Goal: Task Accomplishment & Management: Use online tool/utility

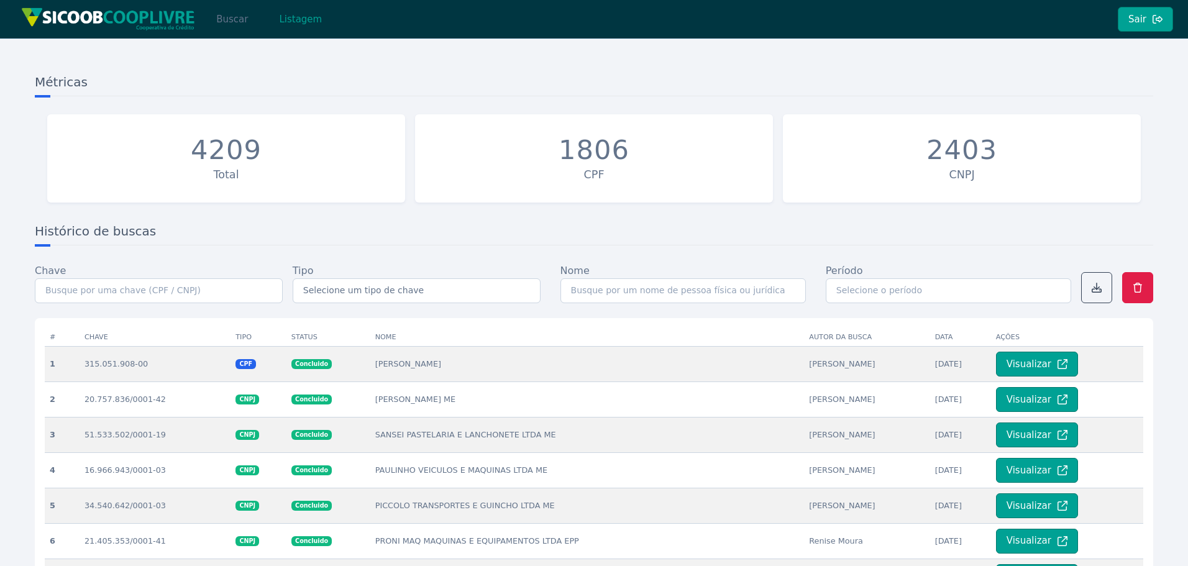
click at [235, 19] on button "Buscar" at bounding box center [232, 19] width 53 height 25
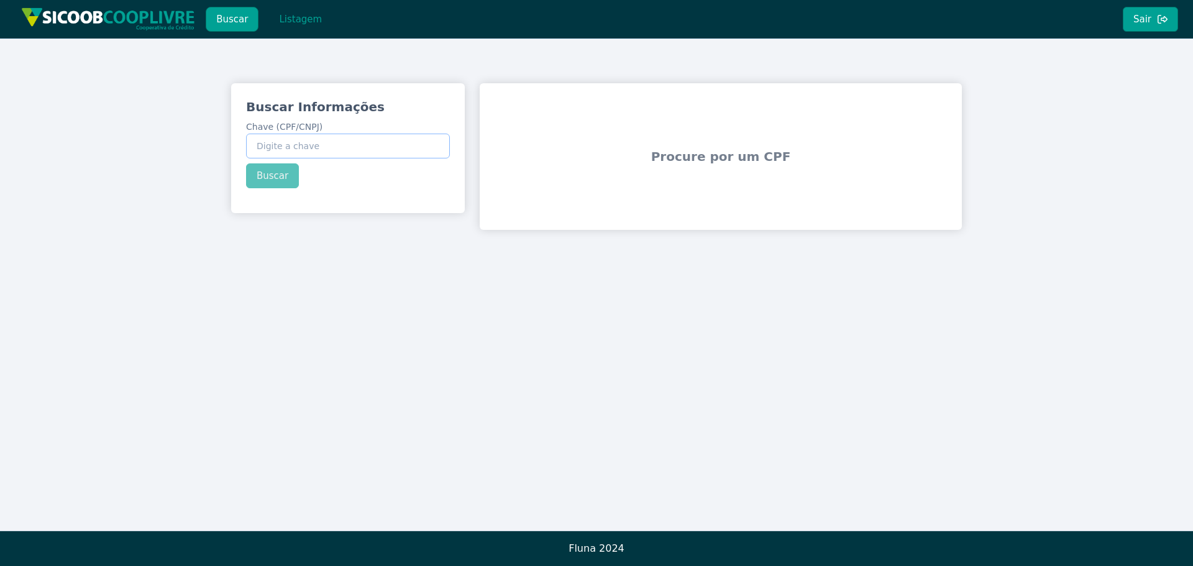
click at [360, 150] on input "Chave (CPF/CNPJ)" at bounding box center [348, 146] width 204 height 25
paste input "62.423.439/0001-84"
type input "62.423.439/0001-84"
click at [280, 178] on button "Buscar" at bounding box center [272, 175] width 53 height 25
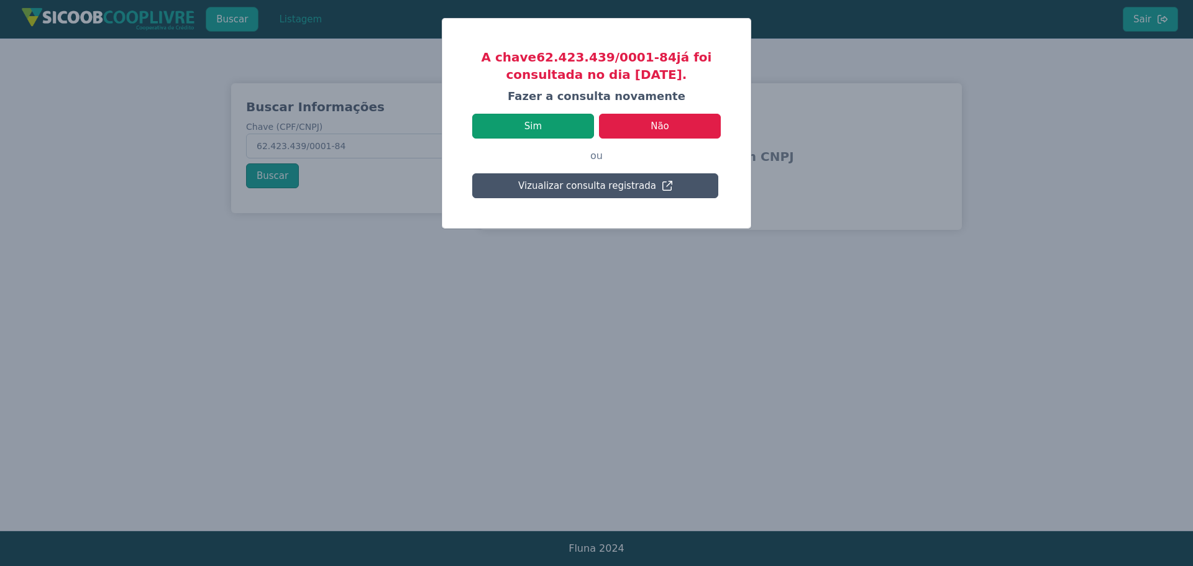
click at [537, 115] on button "Sim" at bounding box center [533, 126] width 122 height 25
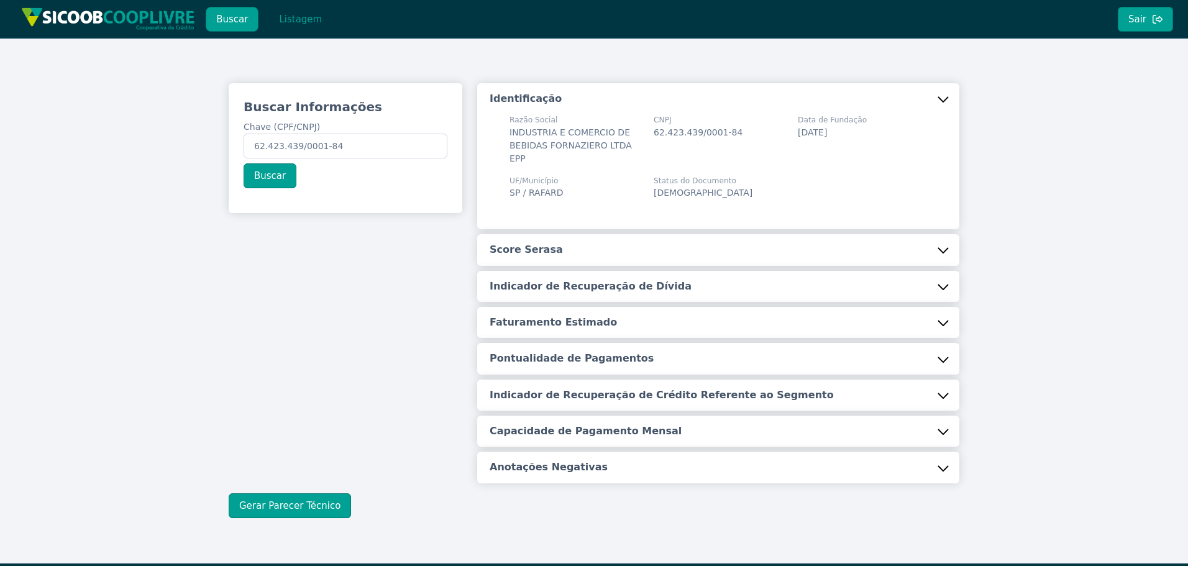
click at [567, 243] on button "Score Serasa" at bounding box center [718, 249] width 482 height 31
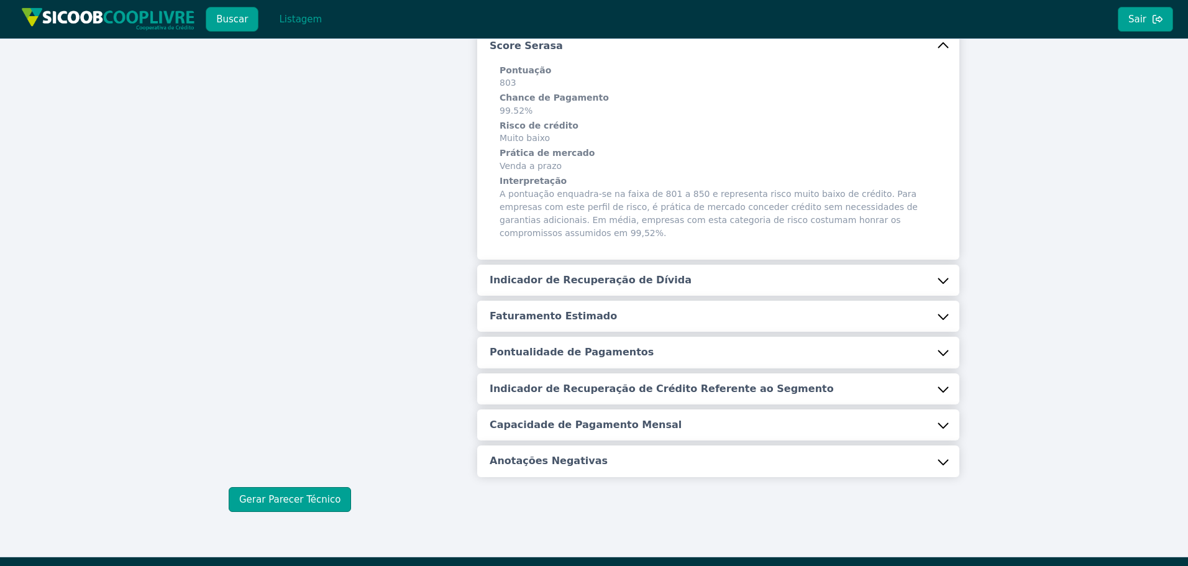
click at [565, 265] on button "Indicador de Recuperação de Dívida" at bounding box center [718, 280] width 482 height 31
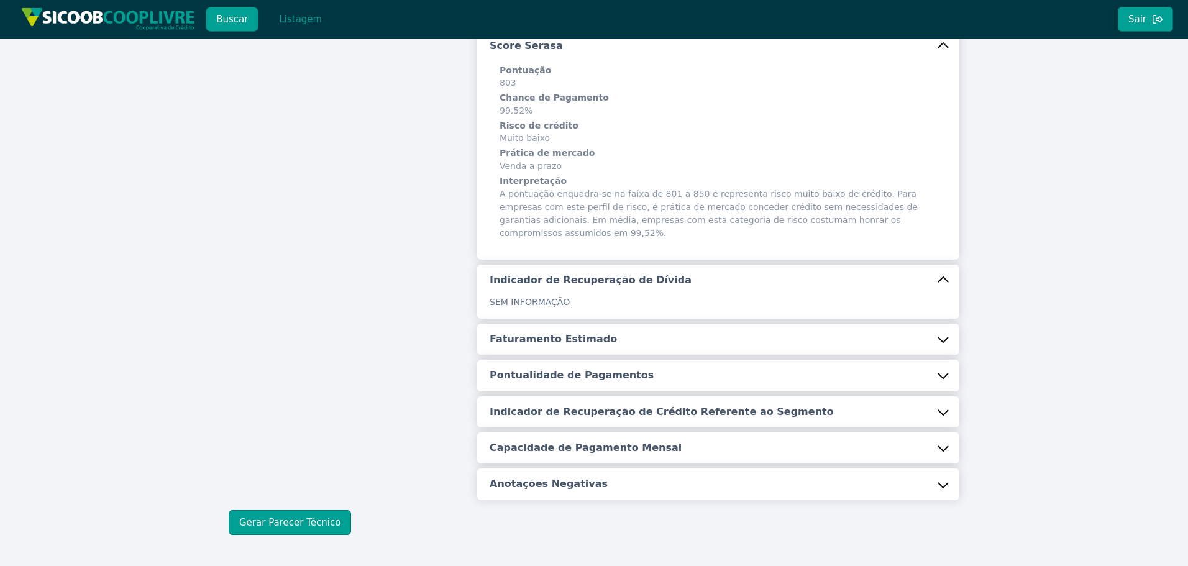
scroll to position [227, 0]
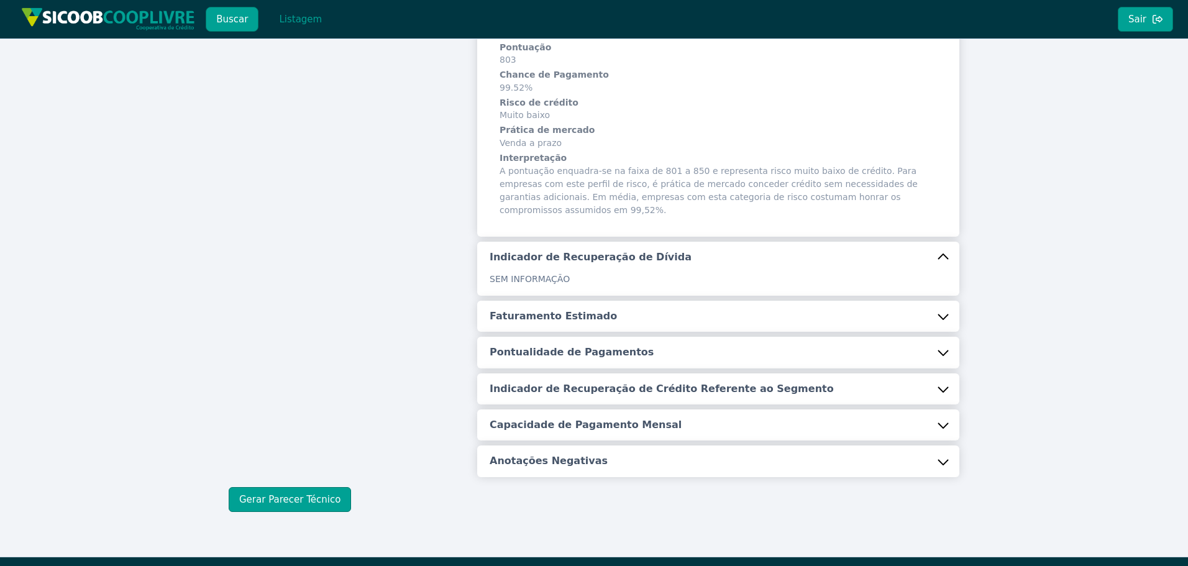
click at [564, 301] on button "Faturamento Estimado" at bounding box center [718, 316] width 482 height 31
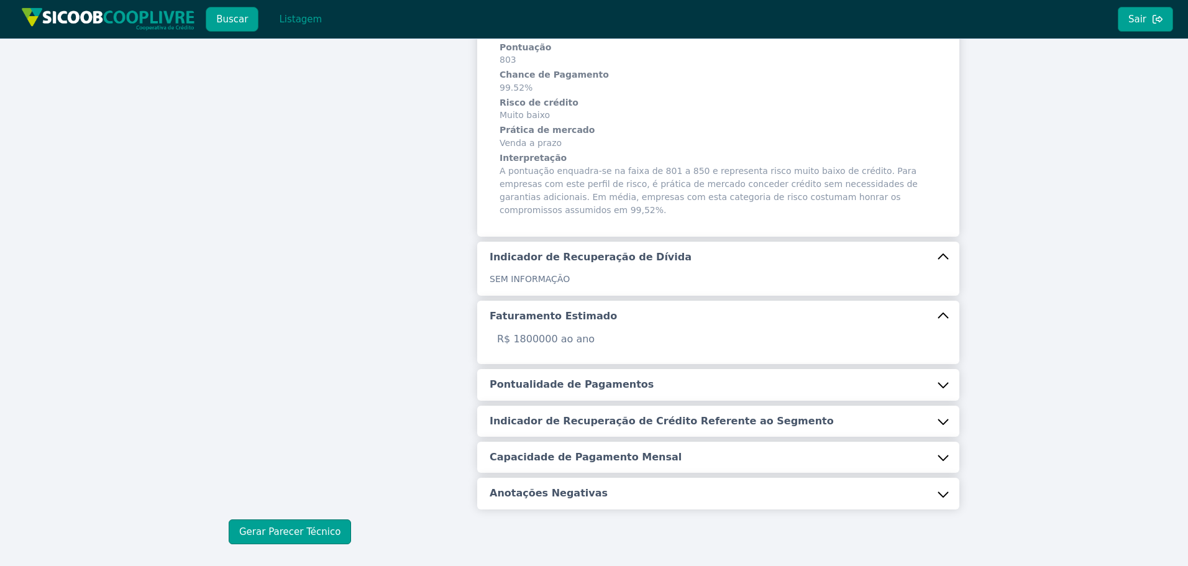
click at [593, 378] on h5 "Pontualidade de Pagamentos" at bounding box center [572, 385] width 164 height 14
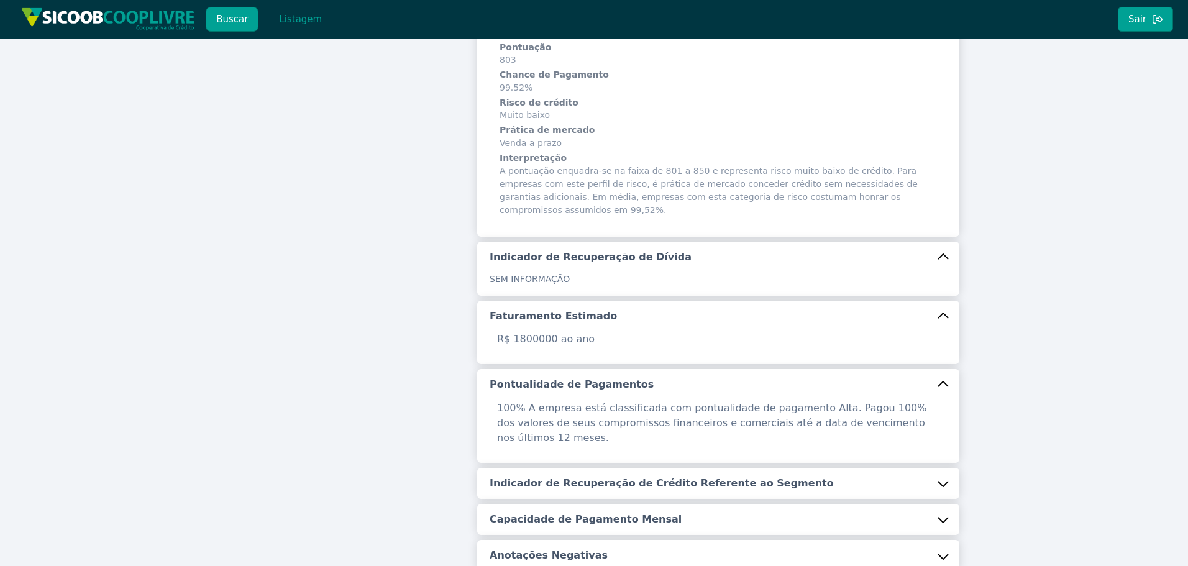
click at [625, 477] on h5 "Indicador de Recuperação de Crédito Referente ao Segmento" at bounding box center [662, 484] width 344 height 14
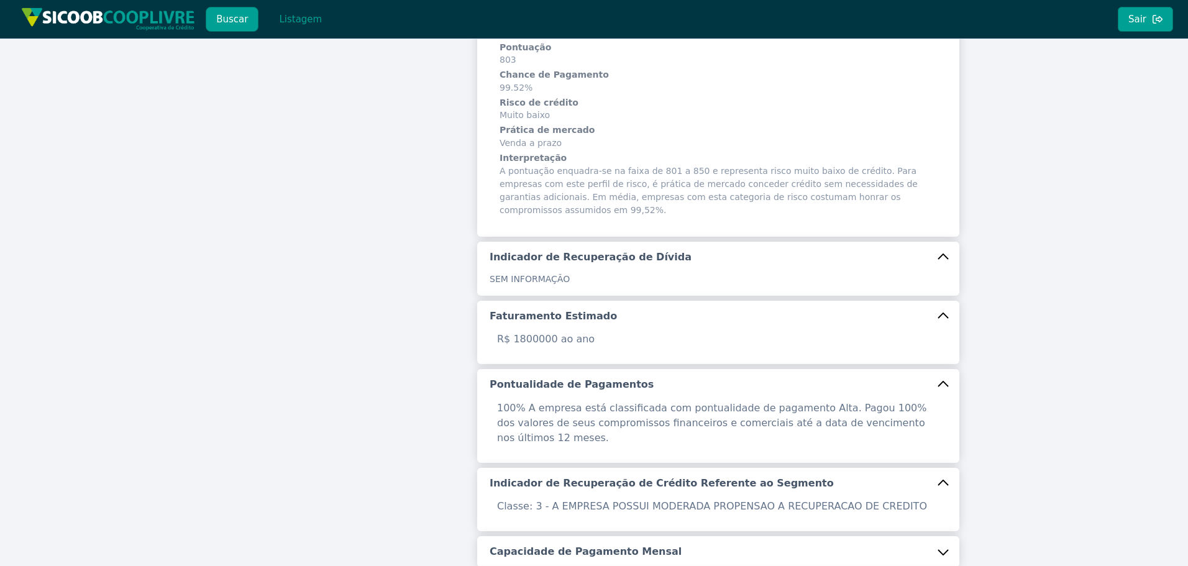
drag, startPoint x: 672, startPoint y: 517, endPoint x: 644, endPoint y: 482, distance: 45.5
click at [673, 536] on button "Capacidade de Pagamento Mensal" at bounding box center [718, 551] width 482 height 31
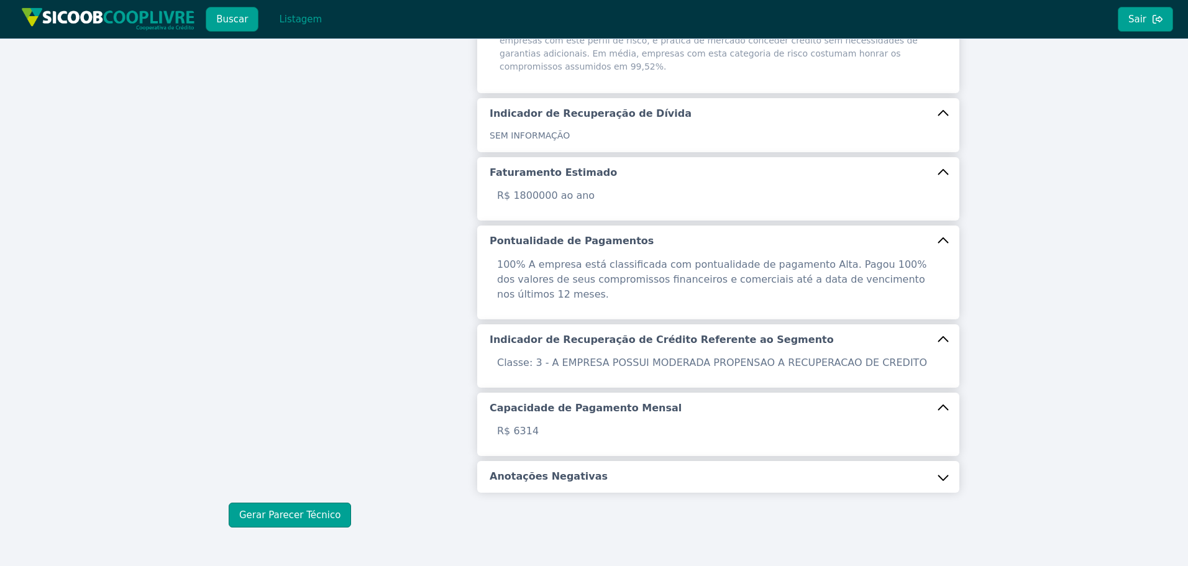
scroll to position [371, 0]
drag, startPoint x: 555, startPoint y: 436, endPoint x: 467, endPoint y: 452, distance: 89.1
click at [556, 469] on h5 "Anotações Negativas" at bounding box center [549, 476] width 118 height 14
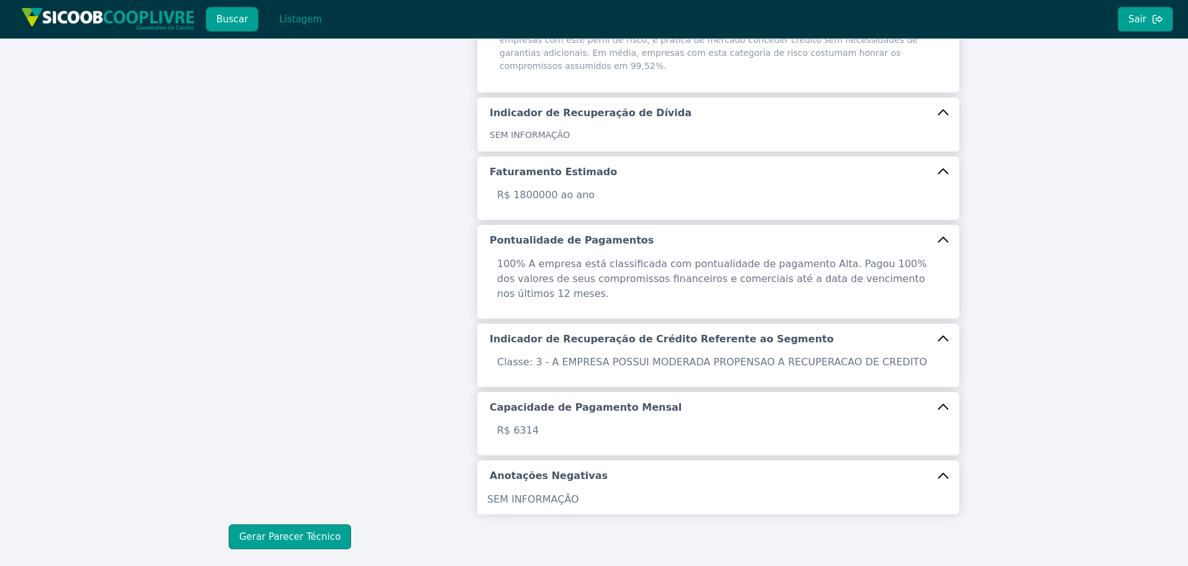
click at [310, 510] on div "Buscar Informações Chave (CPF/CNPJ) 62.423.439/0001-84 Buscar Identificação Raz…" at bounding box center [594, 130] width 1188 height 927
click at [310, 525] on button "Gerar Parecer Técnico" at bounding box center [290, 537] width 122 height 25
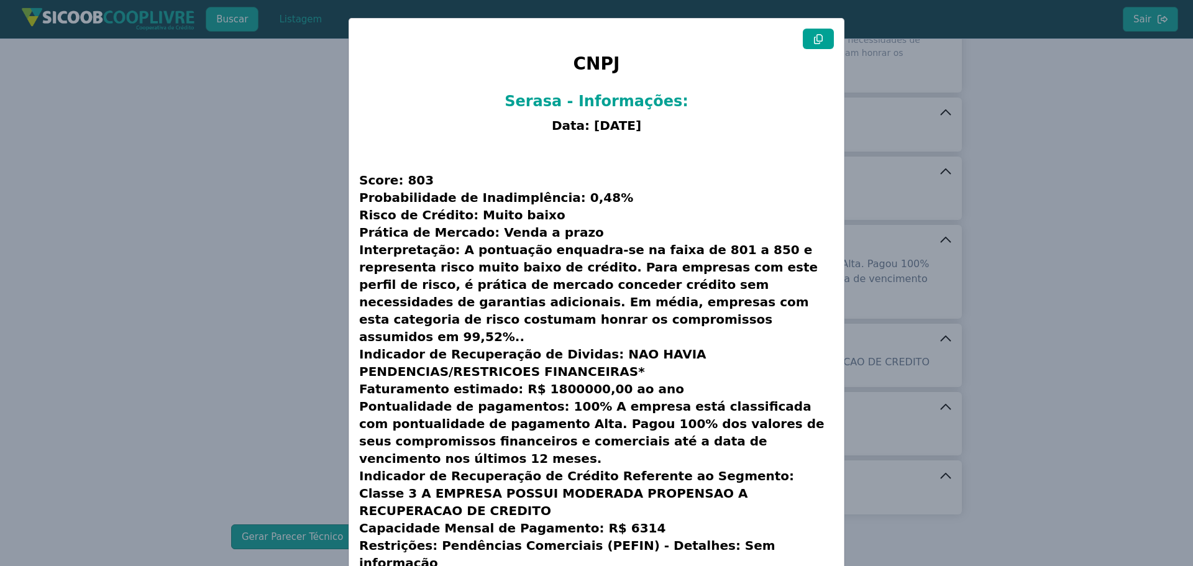
click at [822, 42] on button at bounding box center [818, 39] width 31 height 21
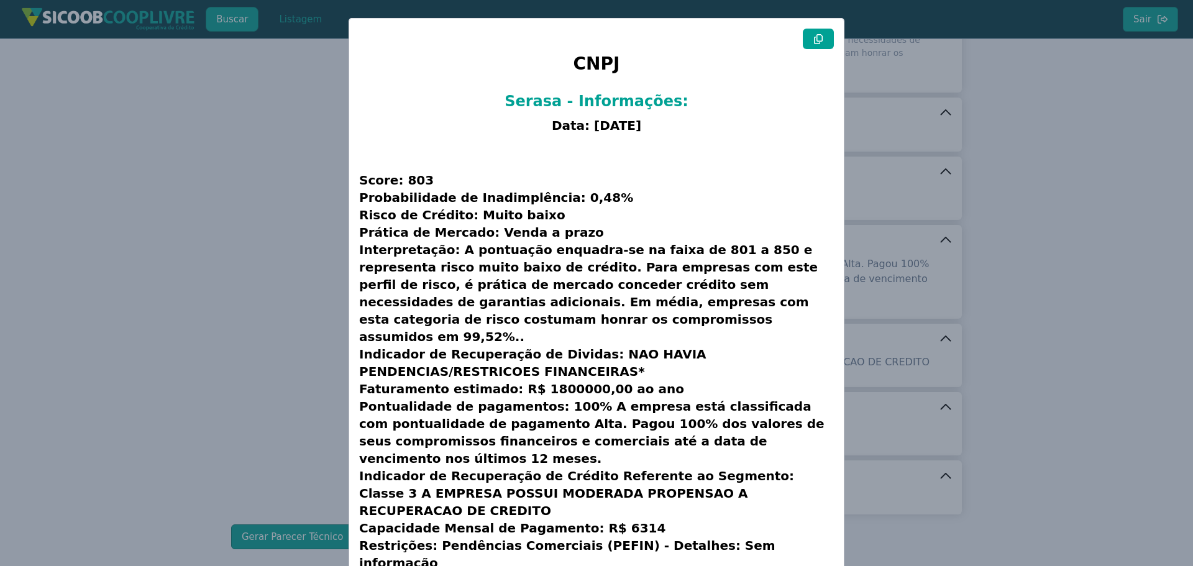
click at [822, 42] on button at bounding box center [818, 39] width 31 height 21
click at [1052, 272] on modal-container "CNPJ Serasa - Informações: Data: [DATE] Score: 803 Probabilidade de Inadimplênc…" at bounding box center [596, 283] width 1193 height 566
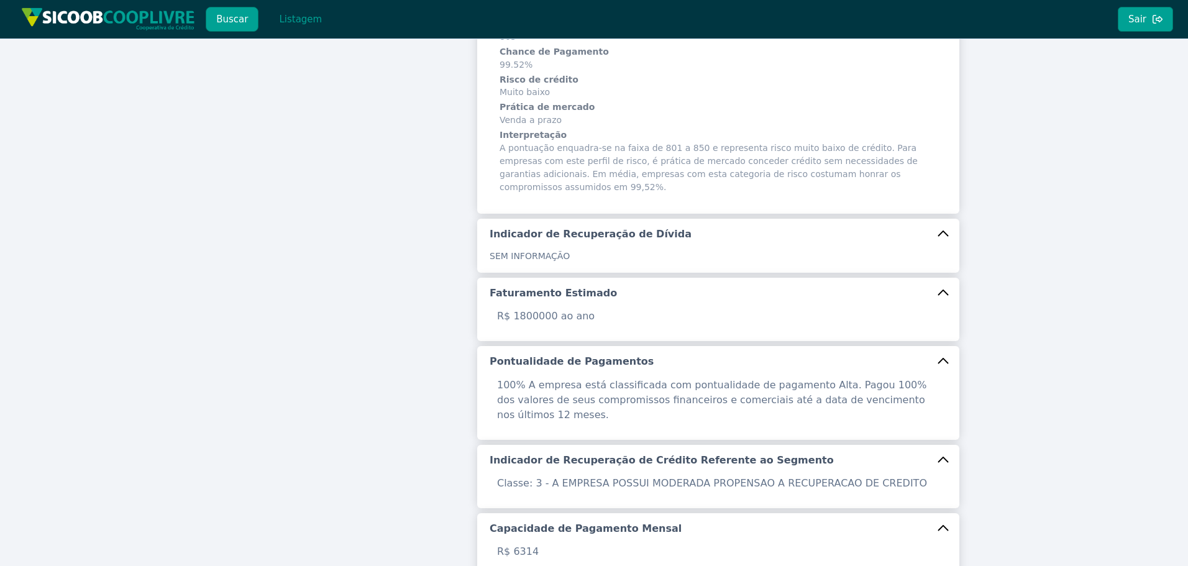
scroll to position [249, 0]
drag, startPoint x: 547, startPoint y: 290, endPoint x: 532, endPoint y: 289, distance: 14.9
click at [532, 310] on p "R$ 1800000 ao ano" at bounding box center [718, 317] width 457 height 15
click at [511, 310] on p "R$ 1800000 ao ano" at bounding box center [718, 317] width 457 height 15
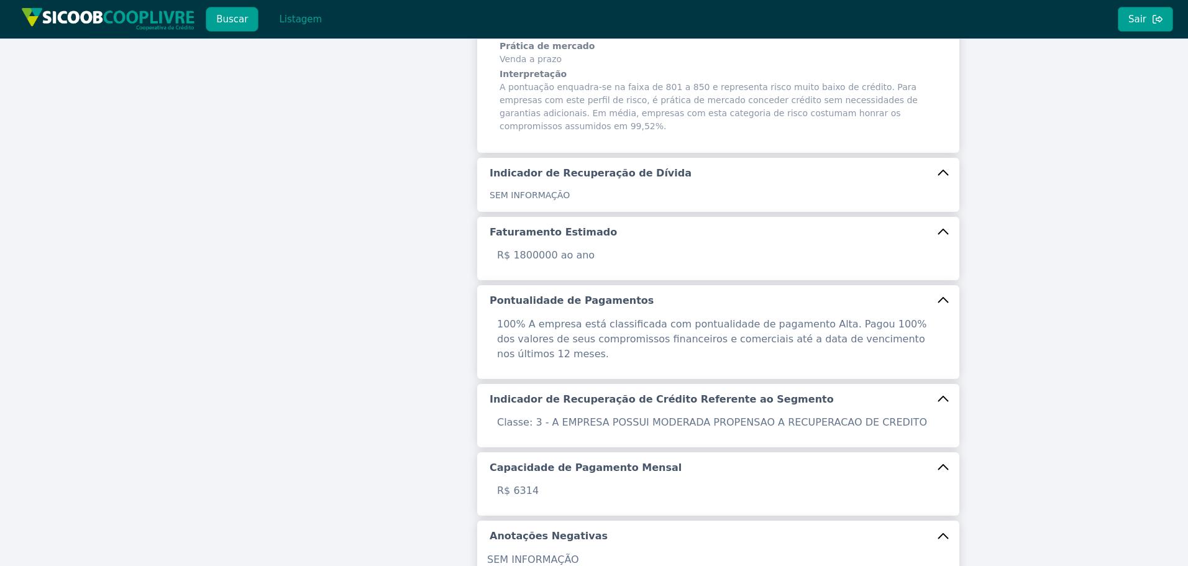
scroll to position [393, 0]
